Goal: Transaction & Acquisition: Purchase product/service

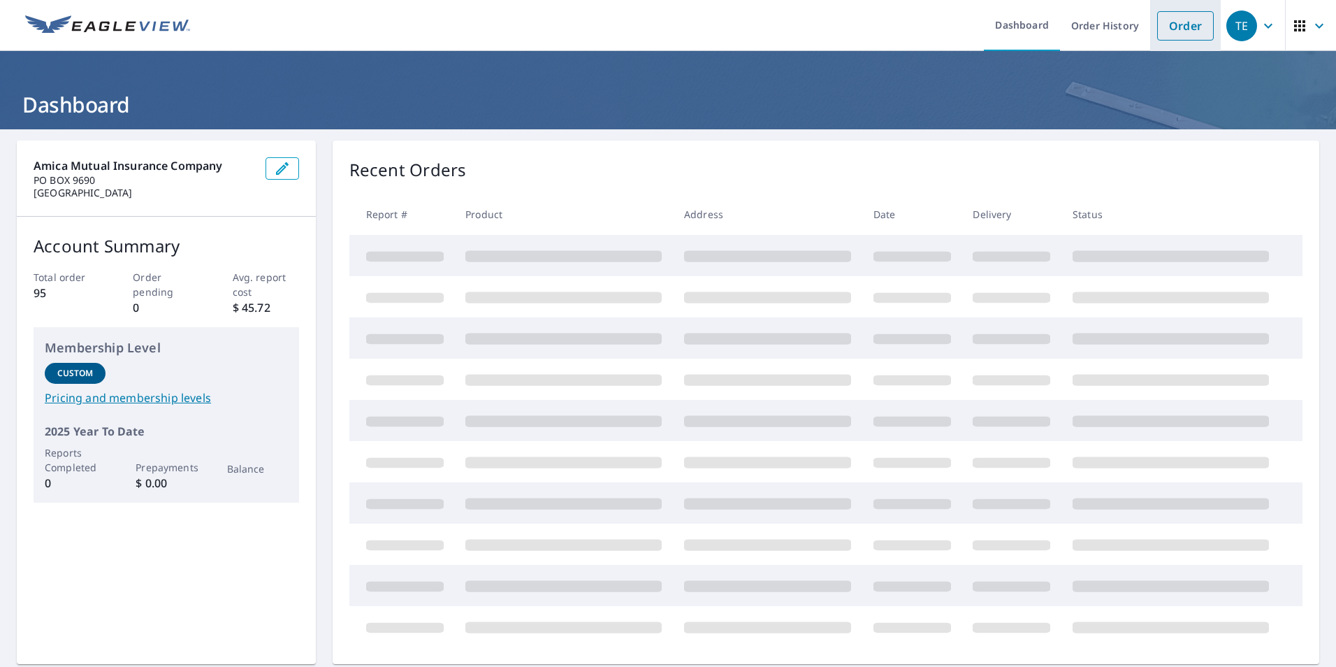
click at [1168, 34] on link "Order" at bounding box center [1185, 25] width 57 height 29
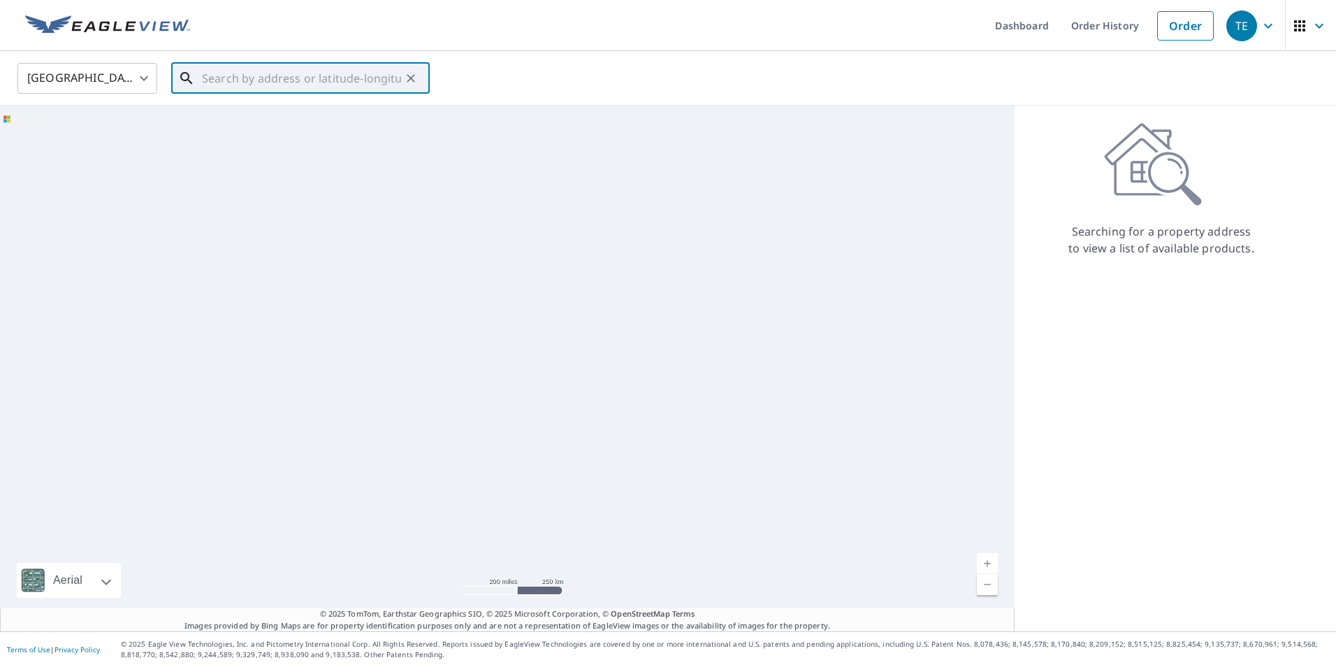
click at [326, 70] on input "text" at bounding box center [301, 78] width 199 height 39
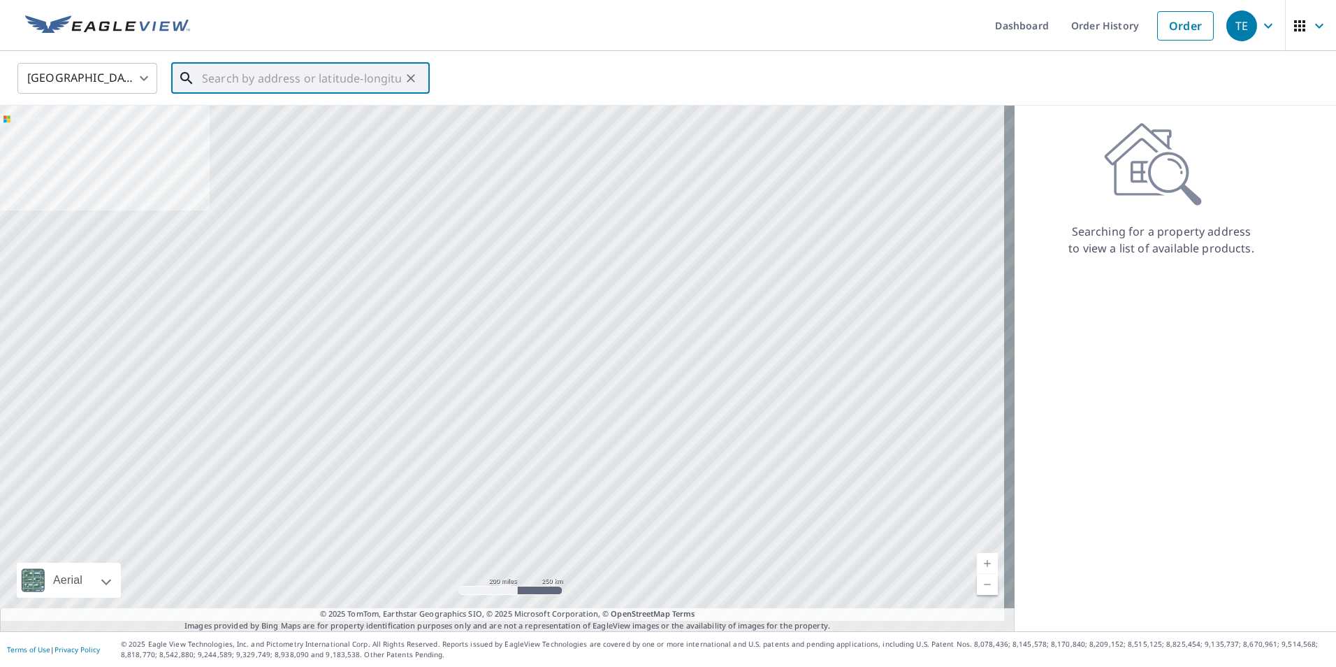
paste input "[STREET_ADDRESS]"
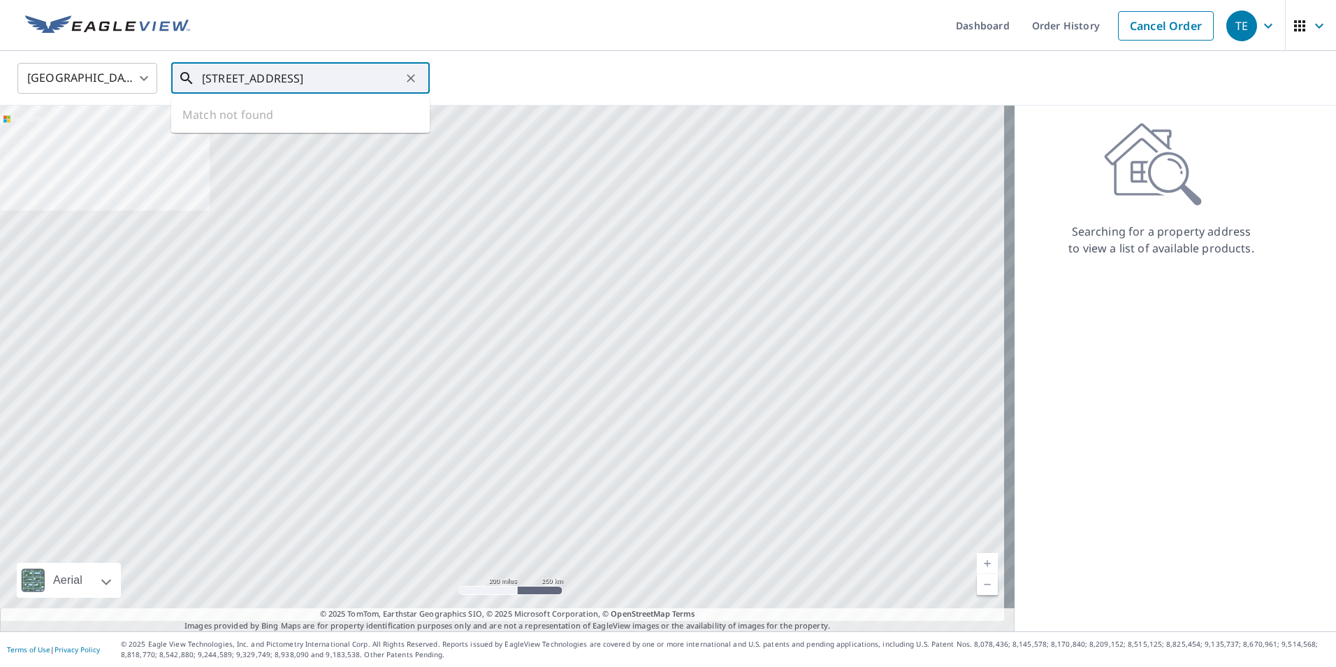
scroll to position [0, 6]
type input "[STREET_ADDRESS]"
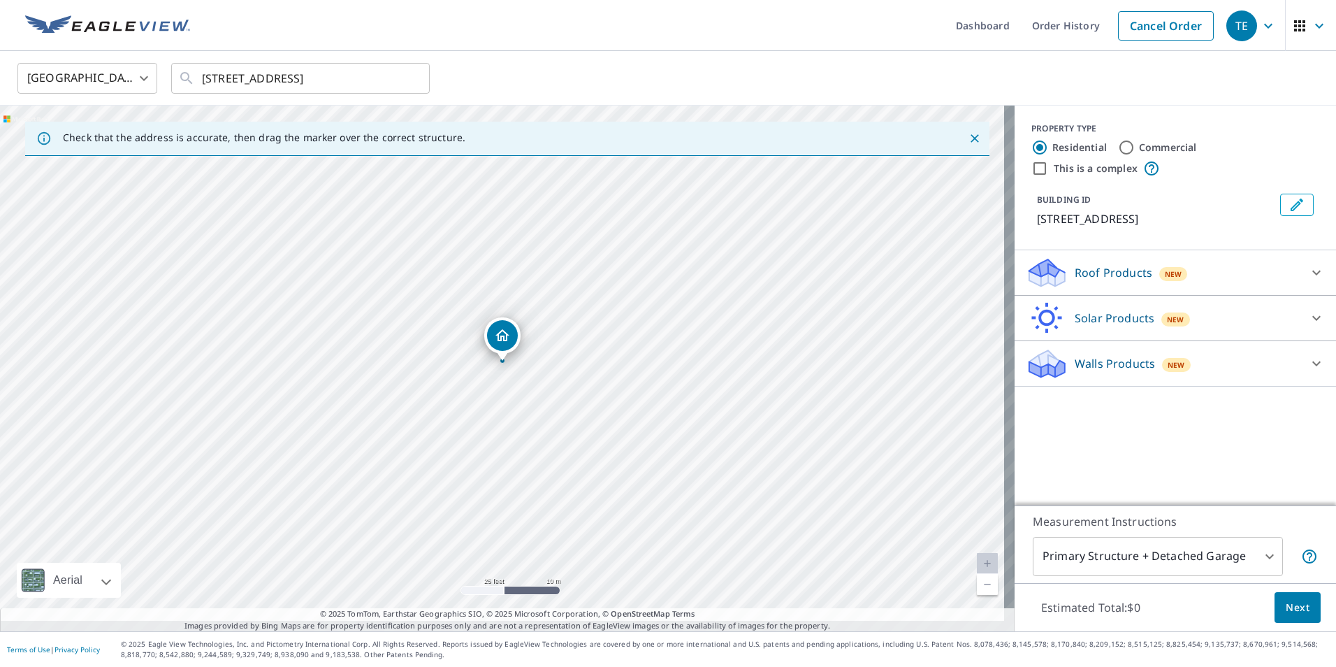
click at [1308, 278] on icon at bounding box center [1316, 272] width 17 height 17
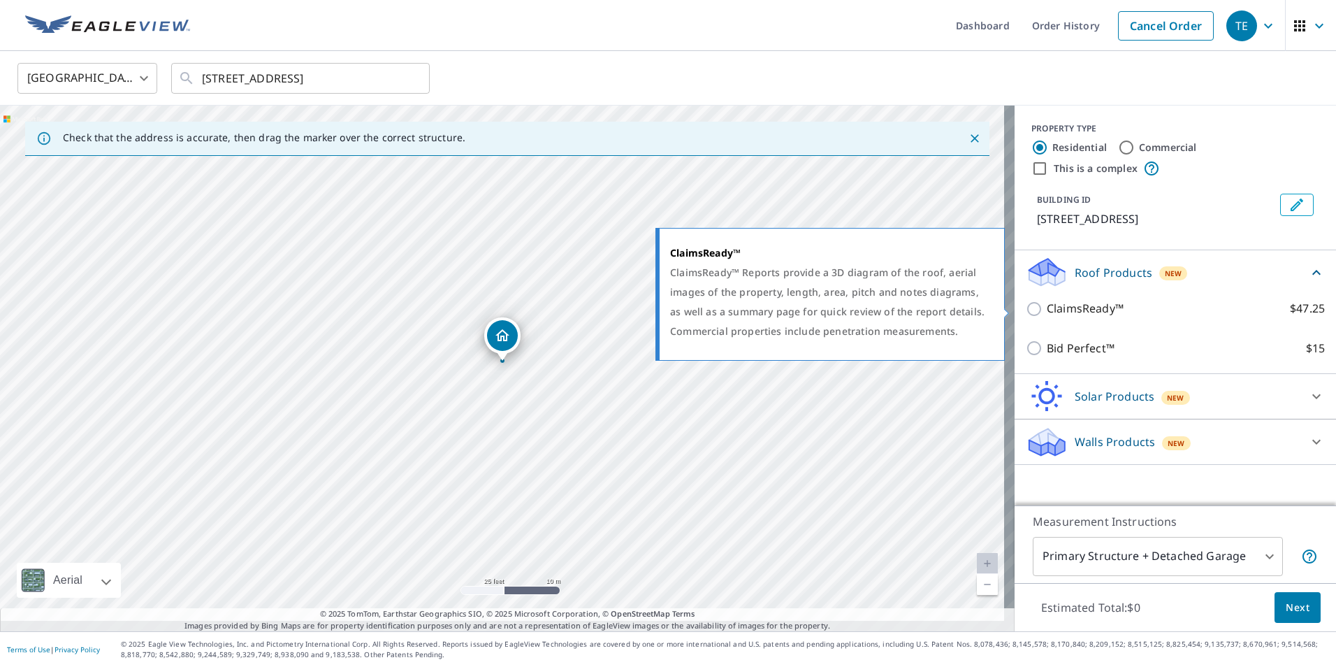
click at [1066, 307] on p "ClaimsReady™" at bounding box center [1085, 308] width 77 height 17
click at [1047, 307] on input "ClaimsReady™ $47.25" at bounding box center [1036, 308] width 21 height 17
checkbox input "true"
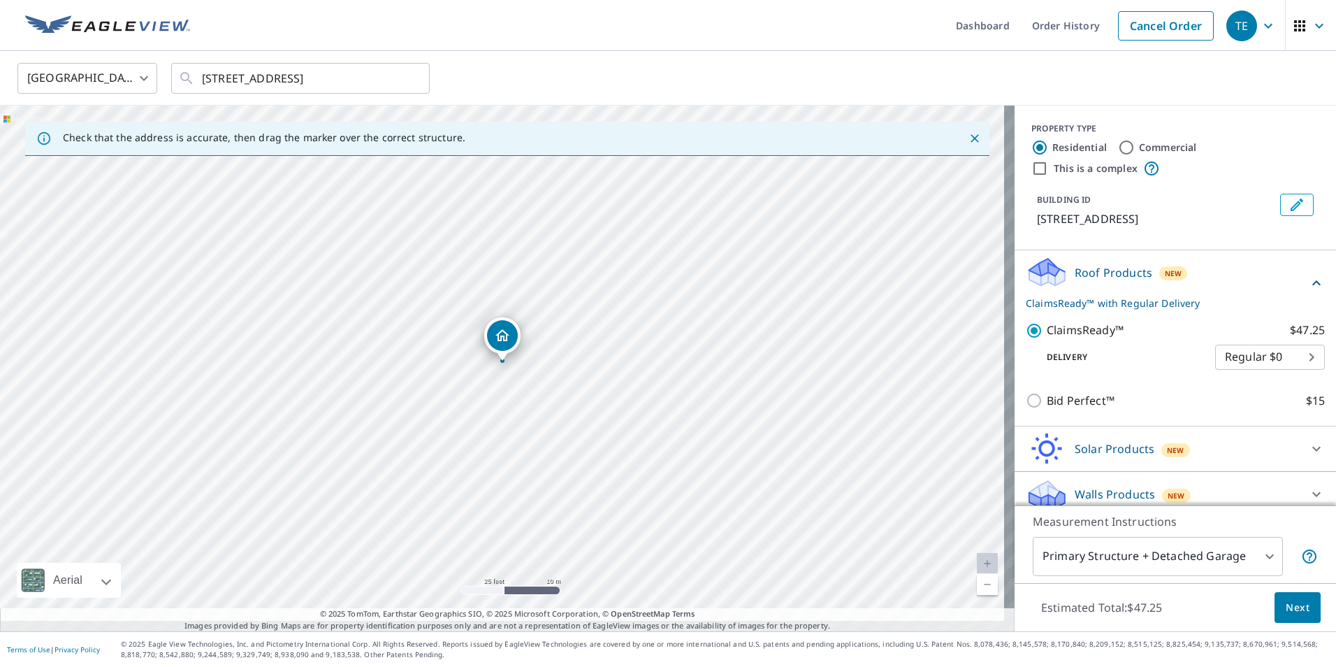
click at [1286, 599] on span "Next" at bounding box center [1298, 607] width 24 height 17
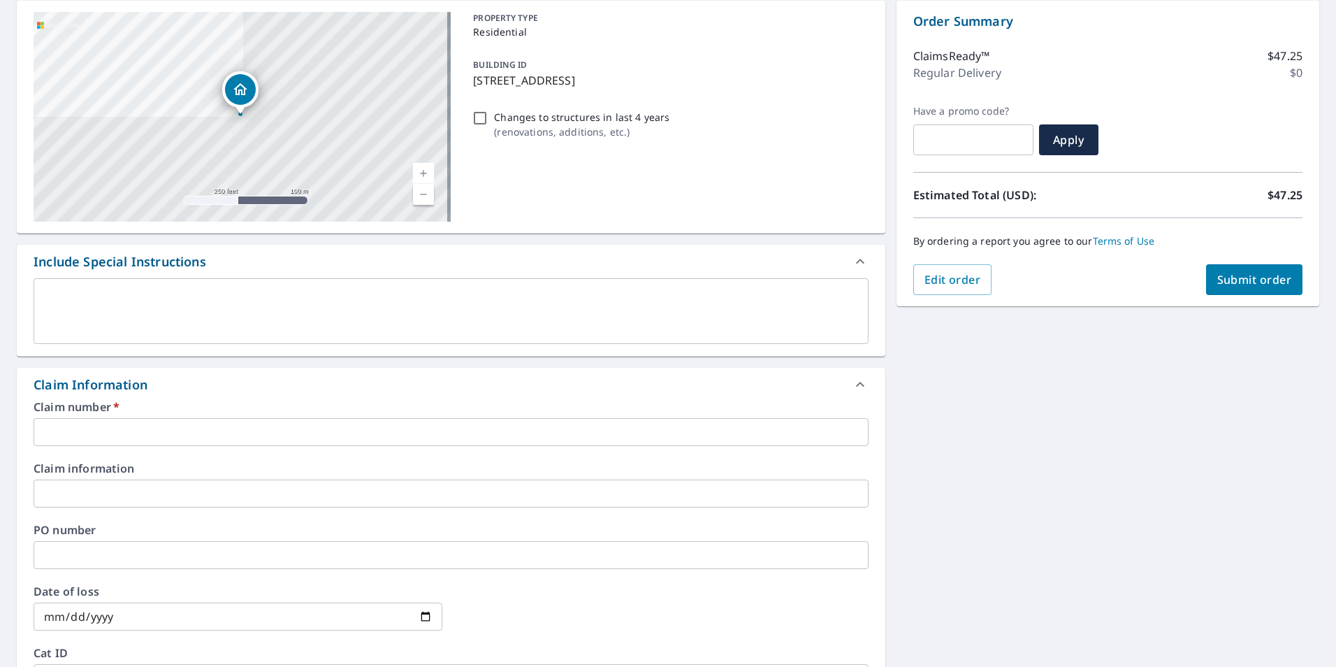
scroll to position [210, 0]
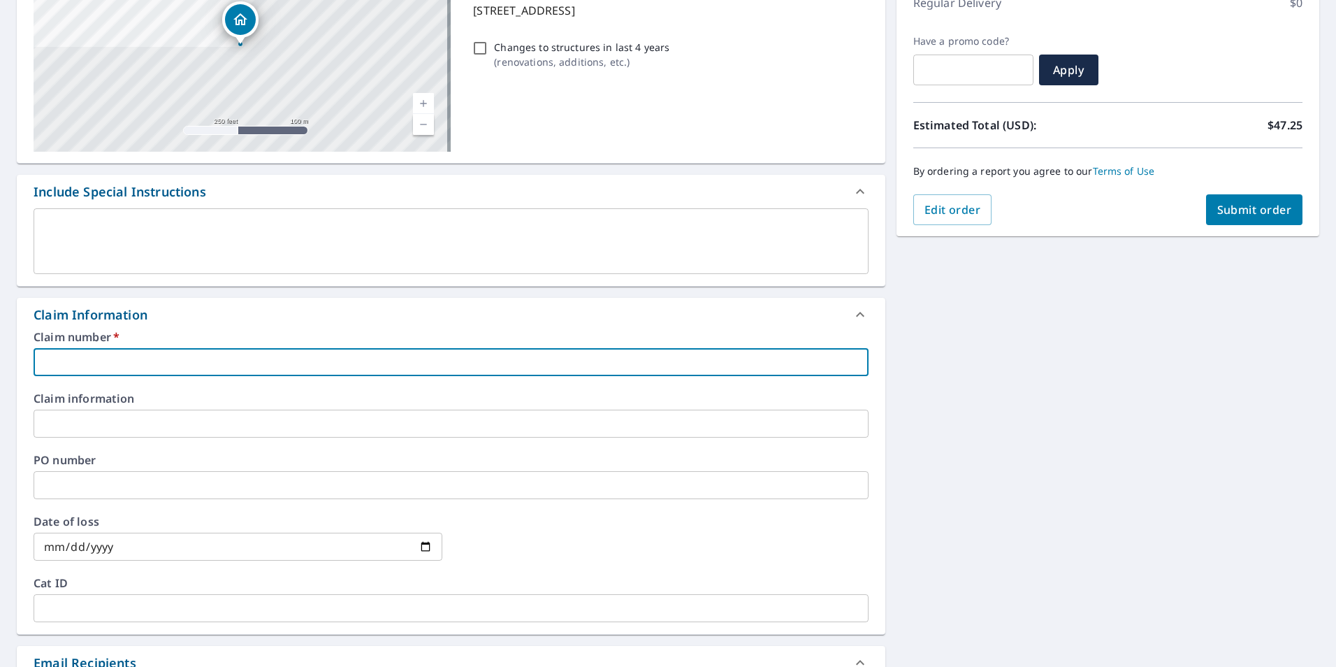
click at [124, 356] on input "text" at bounding box center [451, 362] width 835 height 28
paste input "60010592620"
type input "60010592620"
click at [426, 546] on input "date" at bounding box center [238, 546] width 409 height 28
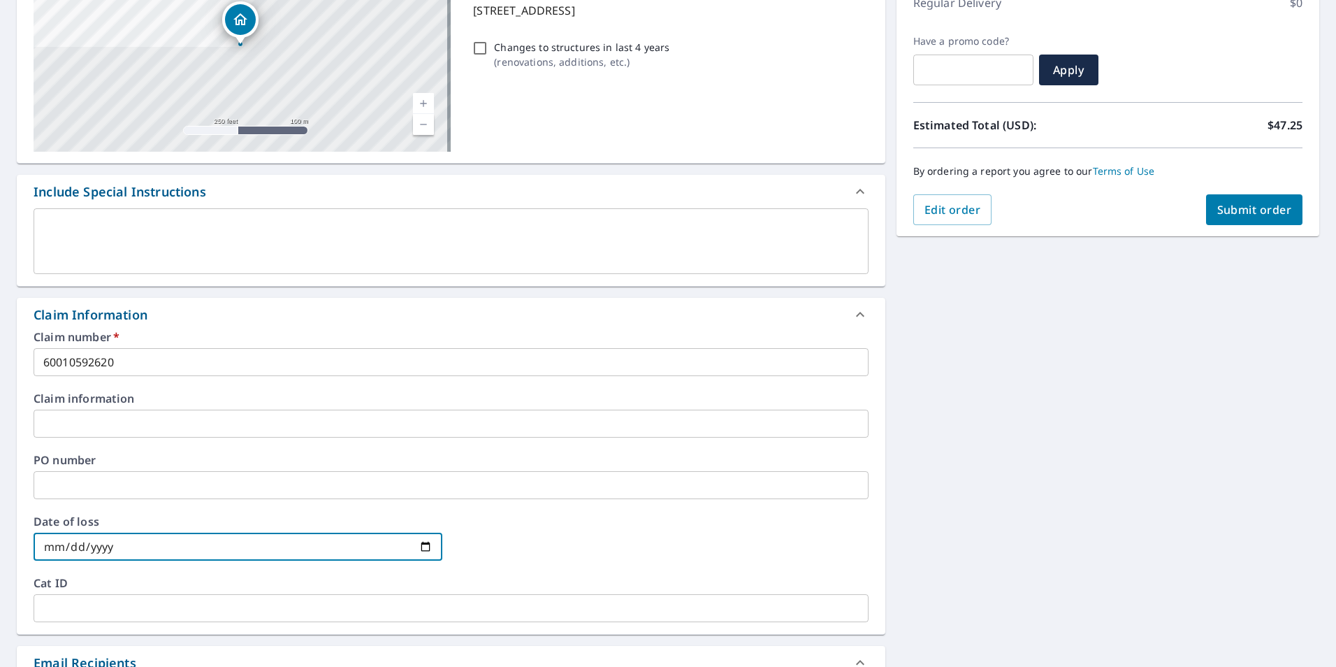
type input "[DATE]"
click at [968, 520] on div "[STREET_ADDRESS][PERSON_NAME] Aerial Road A standard road map Aerial A detailed…" at bounding box center [668, 424] width 1336 height 1009
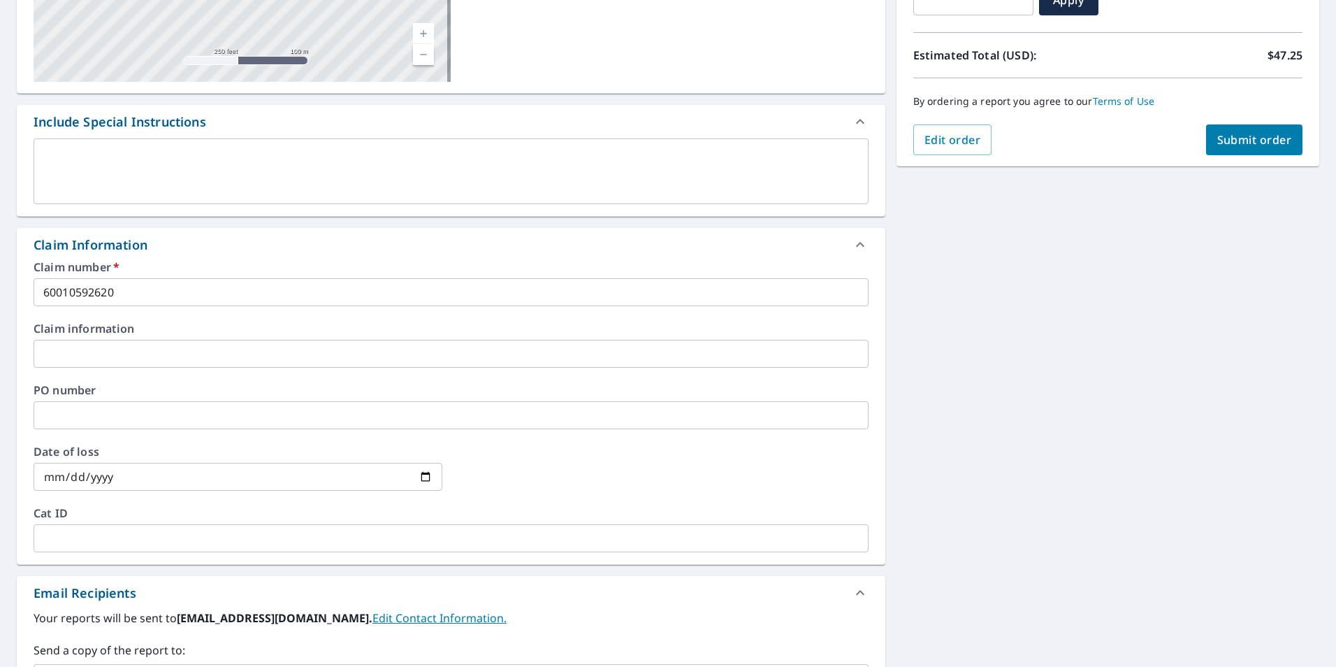
scroll to position [518, 0]
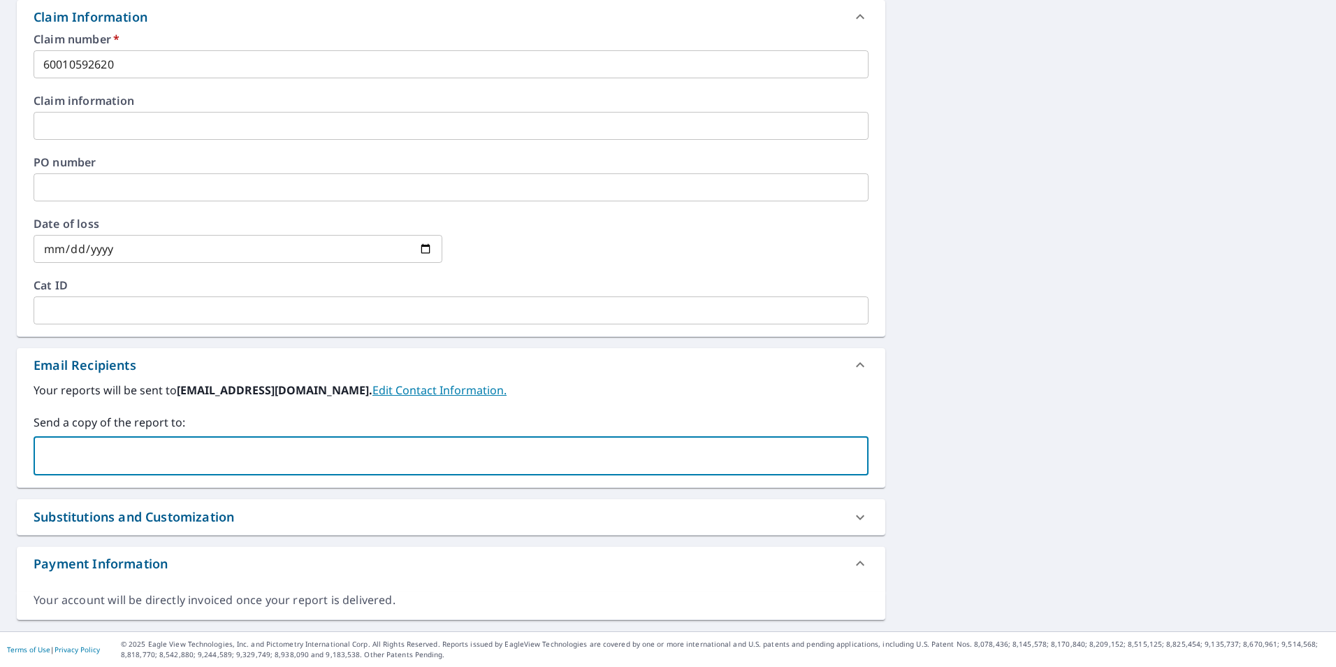
click at [101, 456] on input "text" at bounding box center [440, 455] width 801 height 27
type input "[EMAIL_ADDRESS][DOMAIN_NAME]"
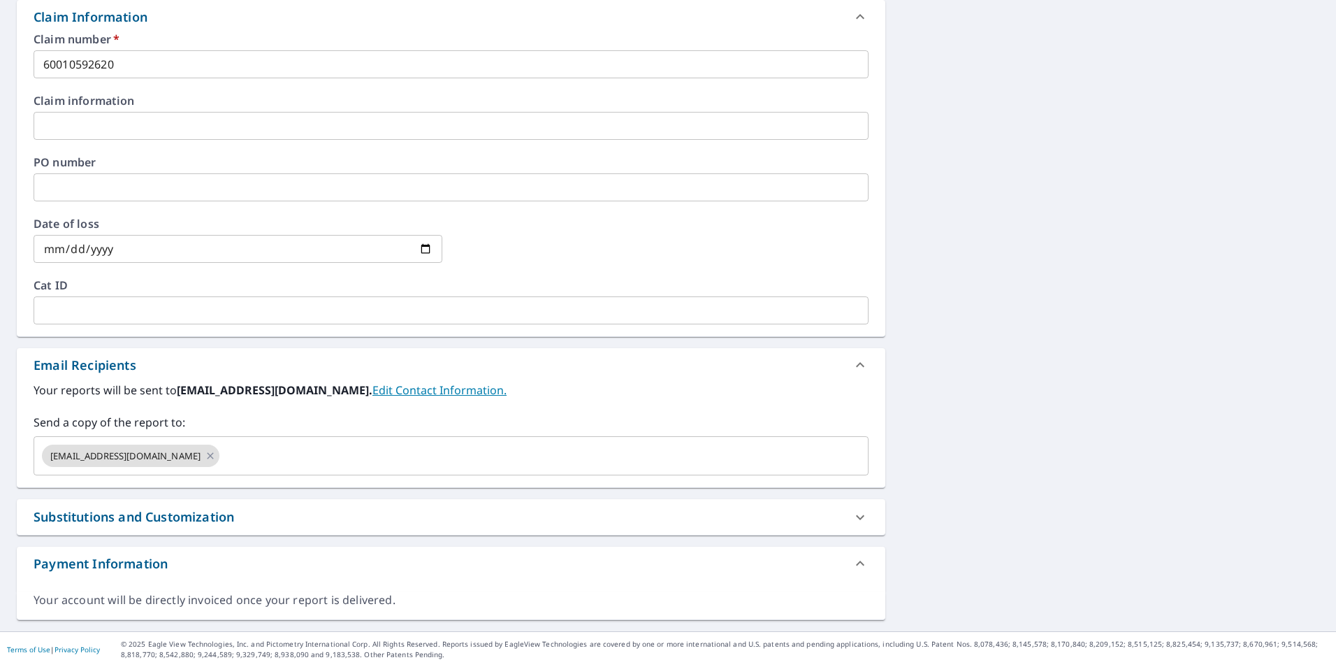
click at [1163, 372] on div "[STREET_ADDRESS][PERSON_NAME] Aerial Road A standard road map Aerial A detailed…" at bounding box center [668, 126] width 1336 height 1009
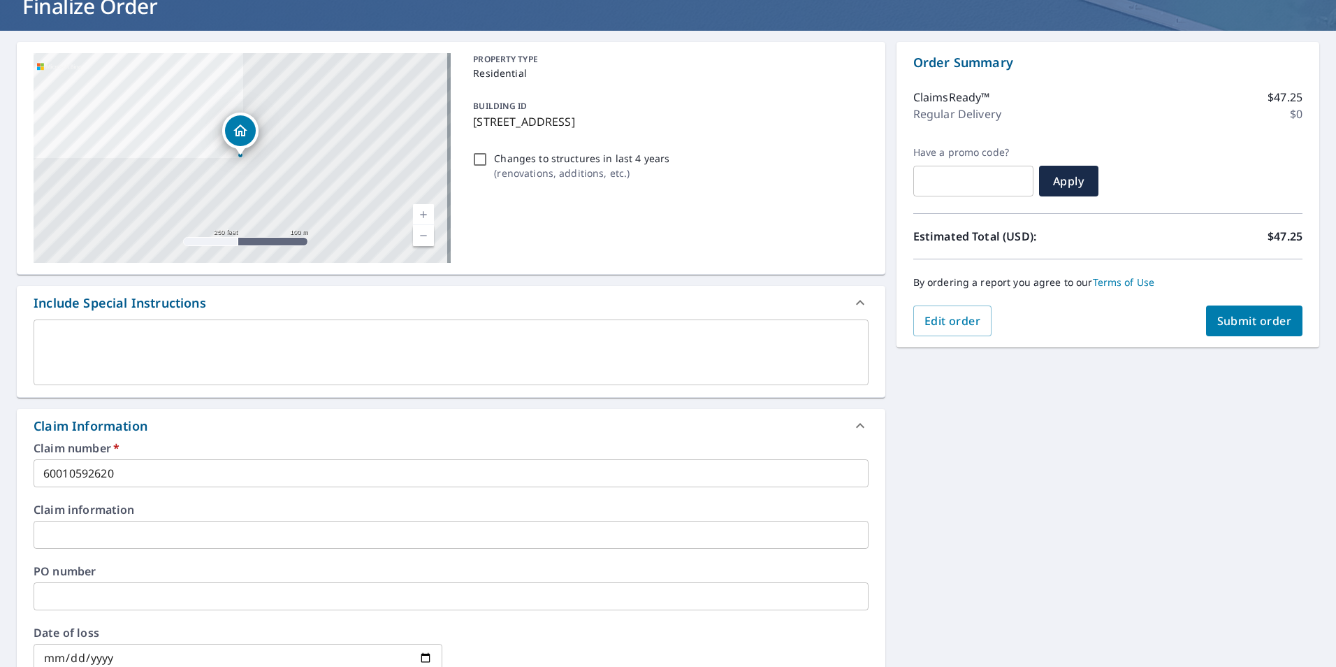
scroll to position [0, 0]
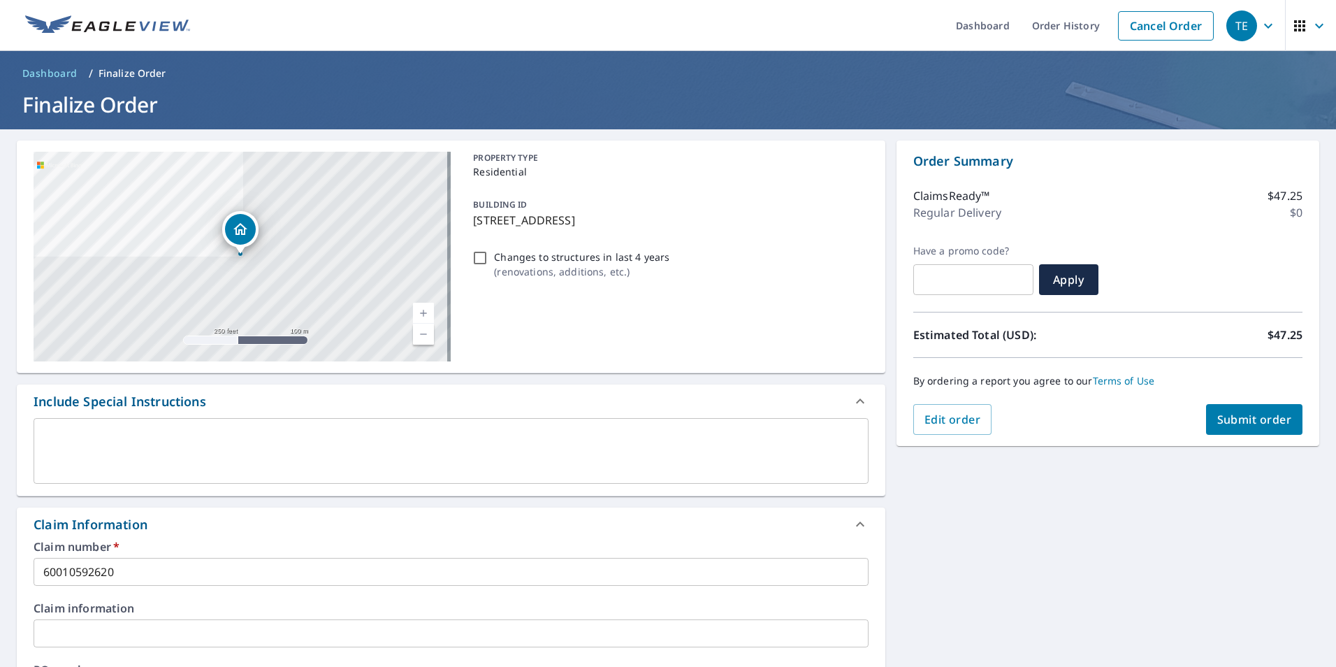
click at [1233, 424] on span "Submit order" at bounding box center [1254, 419] width 75 height 15
